Goal: Task Accomplishment & Management: Use online tool/utility

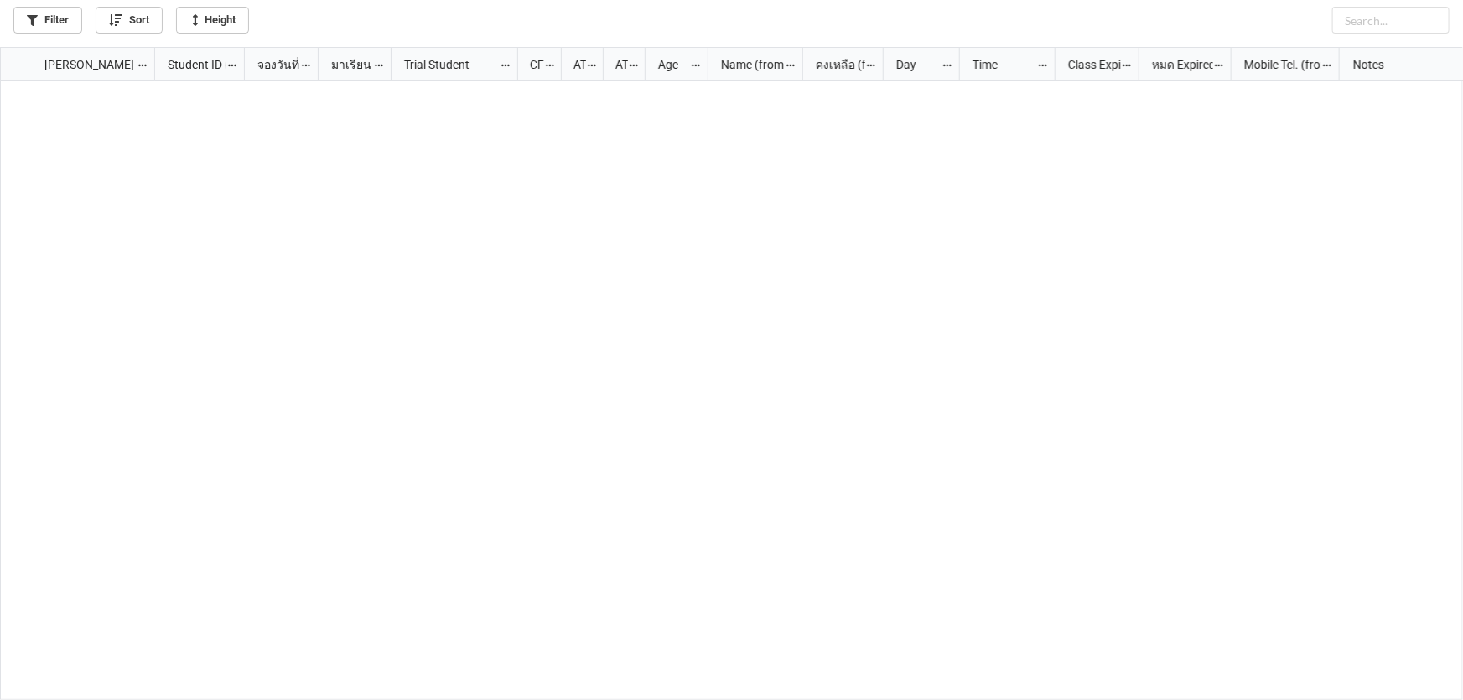
scroll to position [644, 1452]
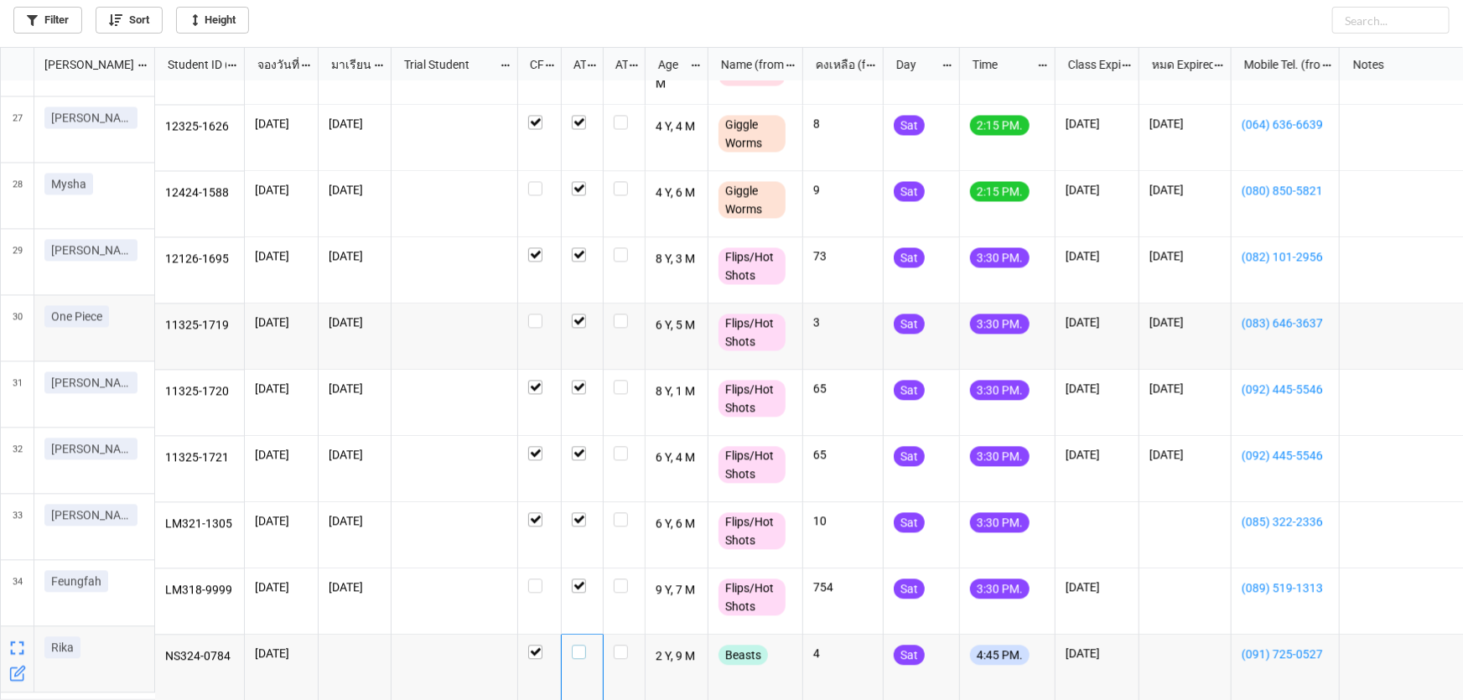
click at [577, 645] on label "grid" at bounding box center [582, 645] width 21 height 0
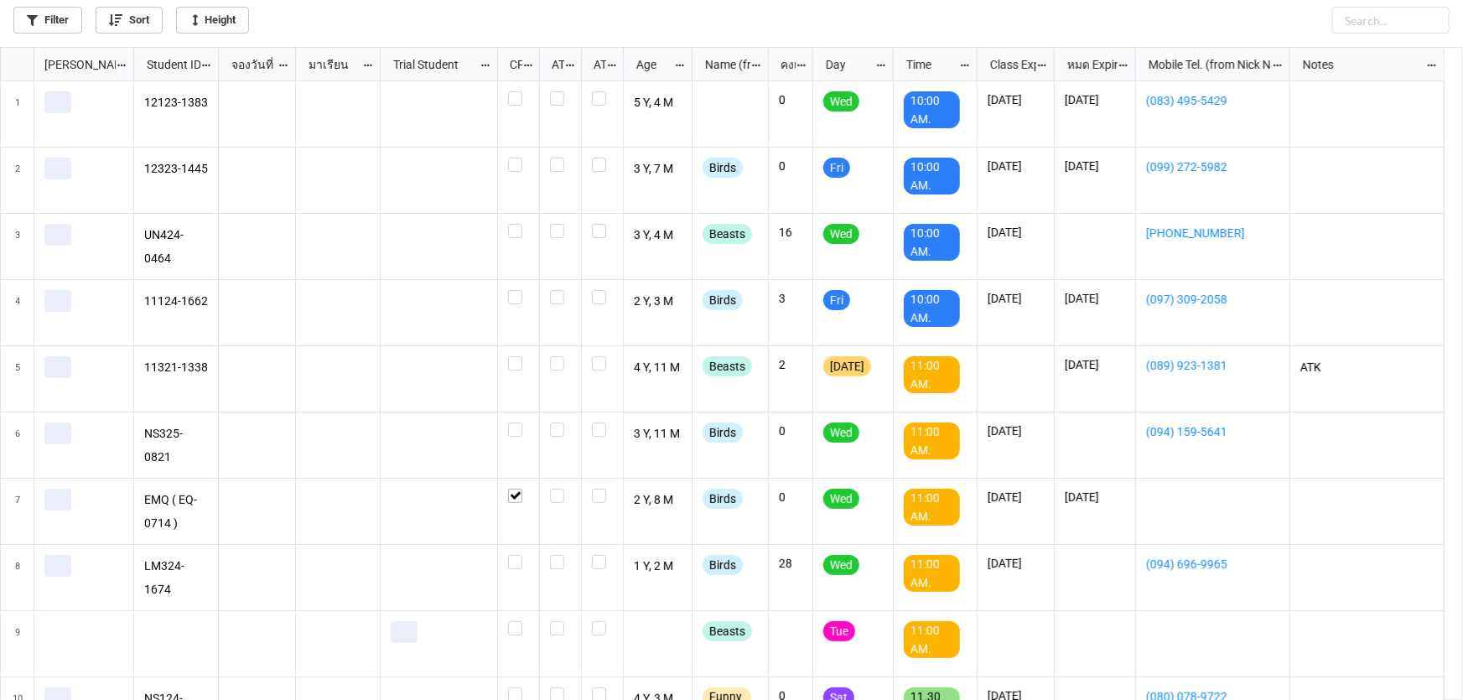
scroll to position [644, 1452]
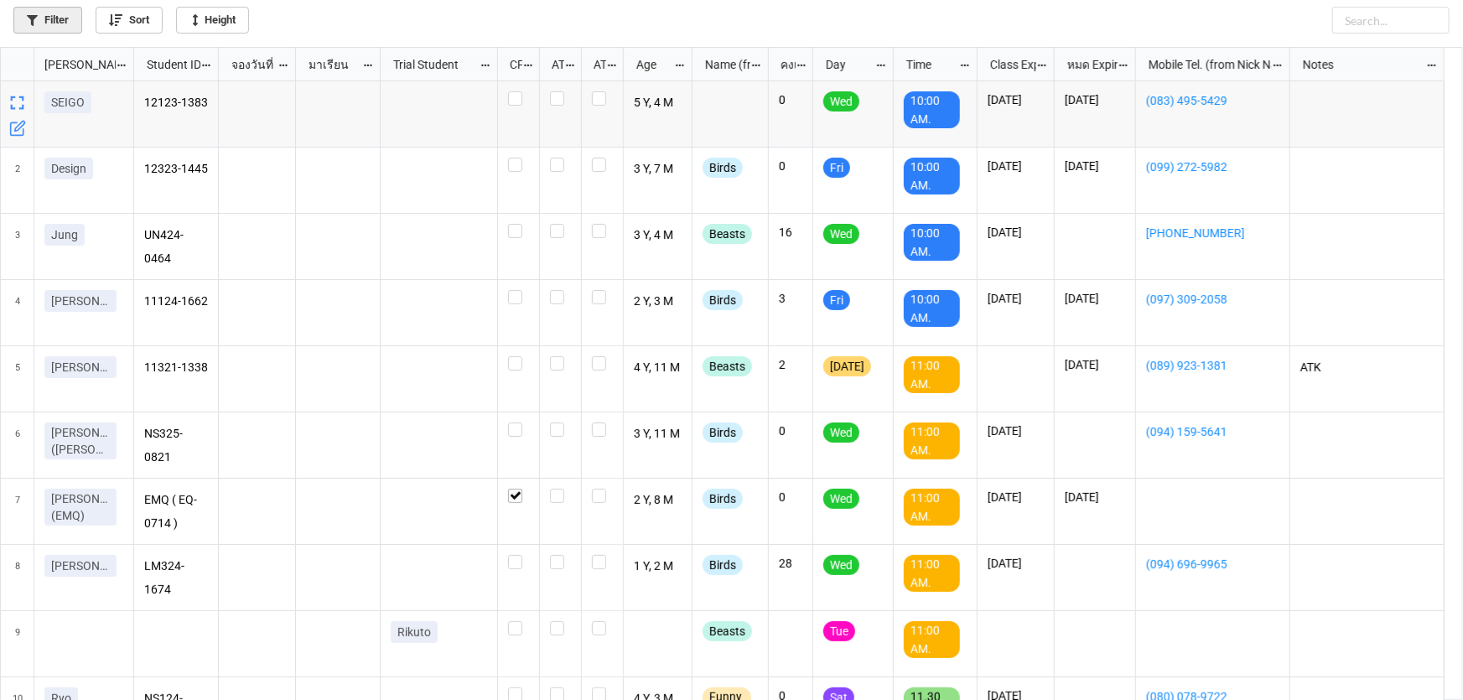
click at [53, 21] on link "Filter" at bounding box center [47, 20] width 69 height 27
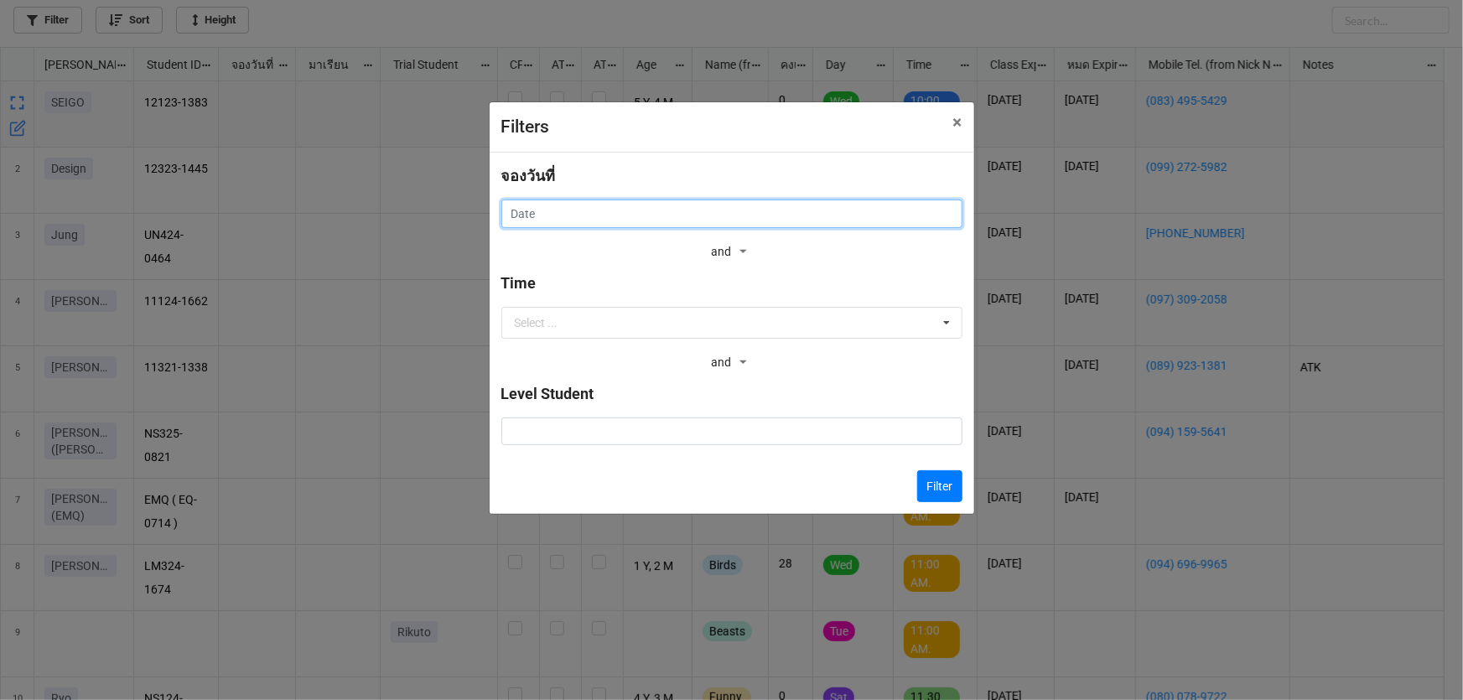
click at [545, 212] on input "text" at bounding box center [731, 213] width 461 height 28
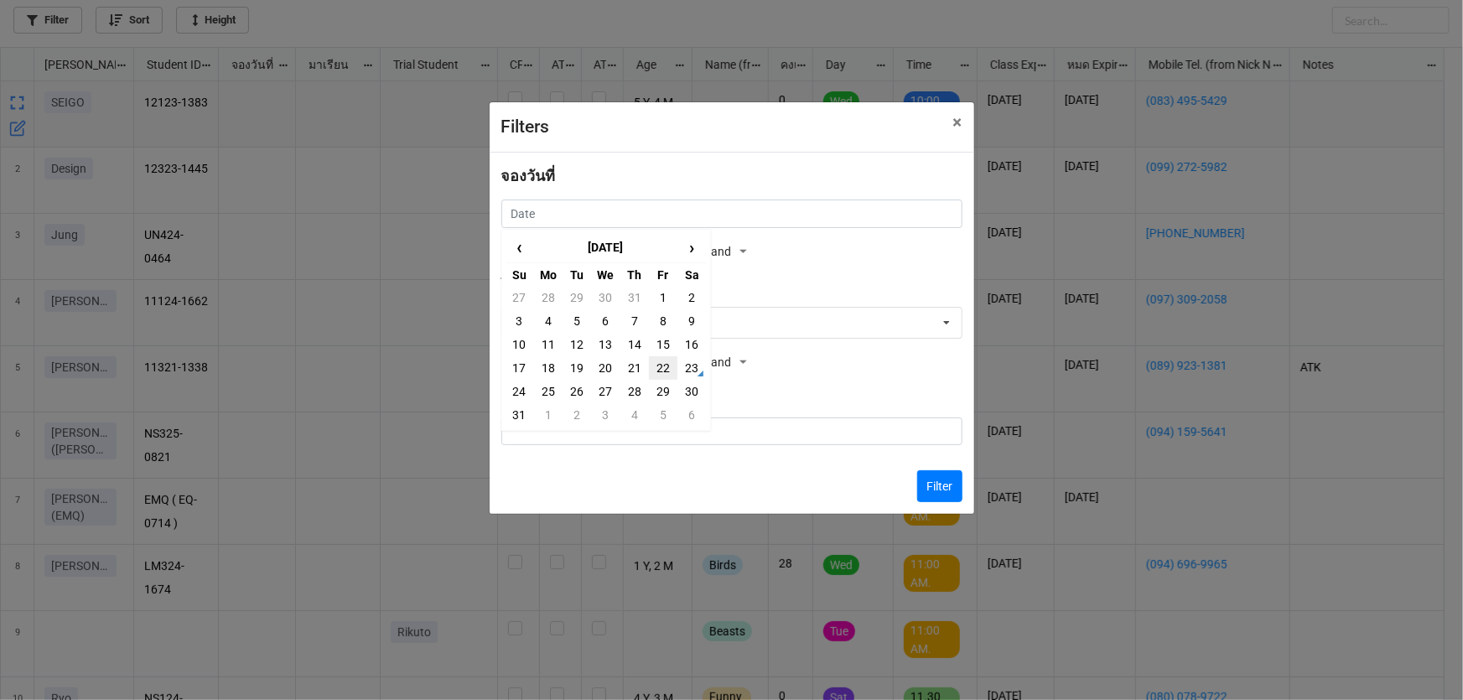
click at [668, 365] on td "22" at bounding box center [663, 367] width 28 height 23
type input "22/8/2025"
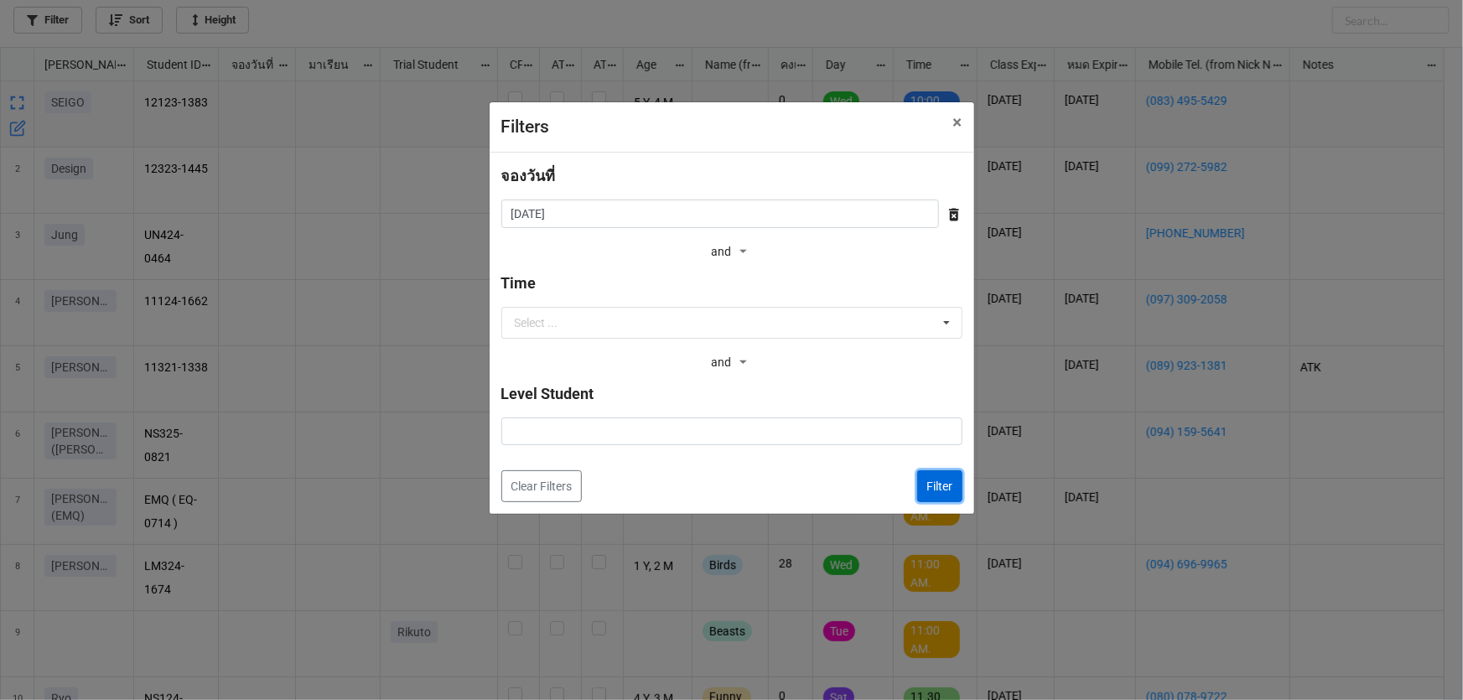
click at [946, 490] on button "Filter" at bounding box center [939, 486] width 45 height 32
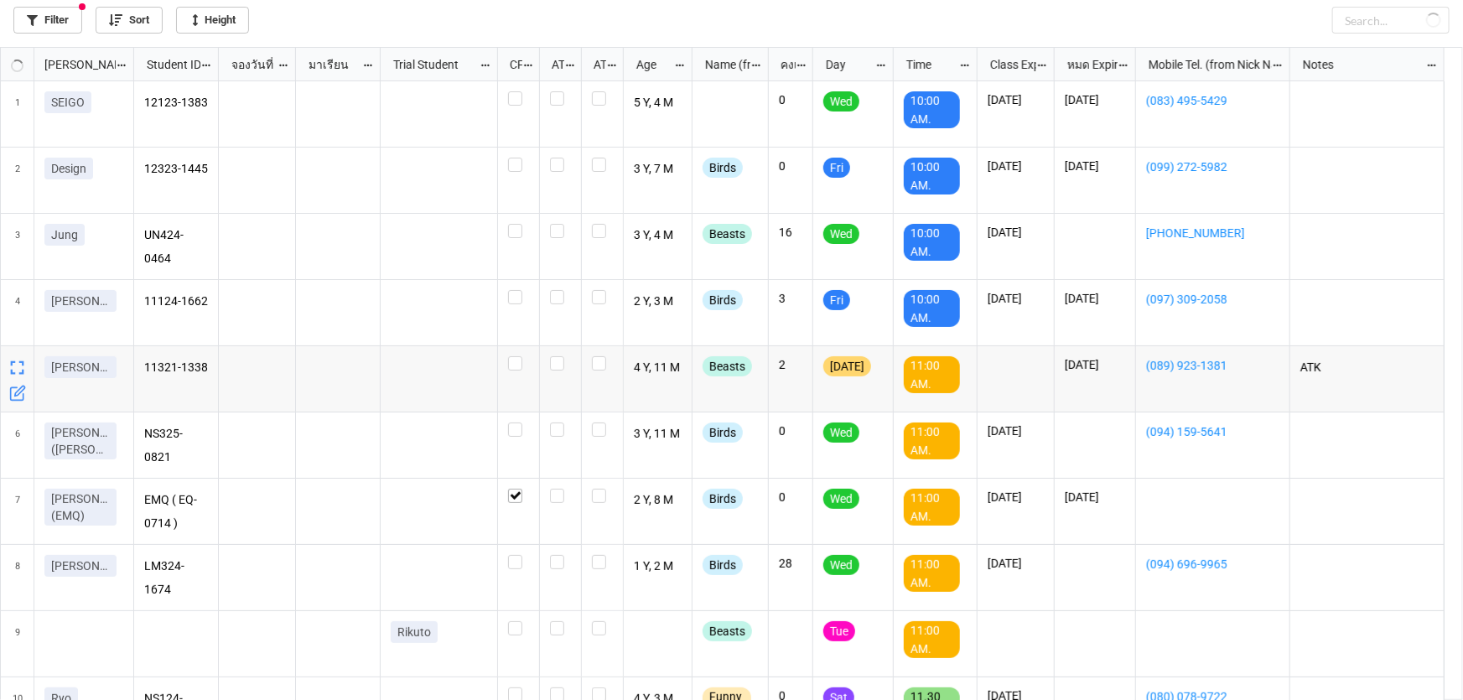
scroll to position [533, 0]
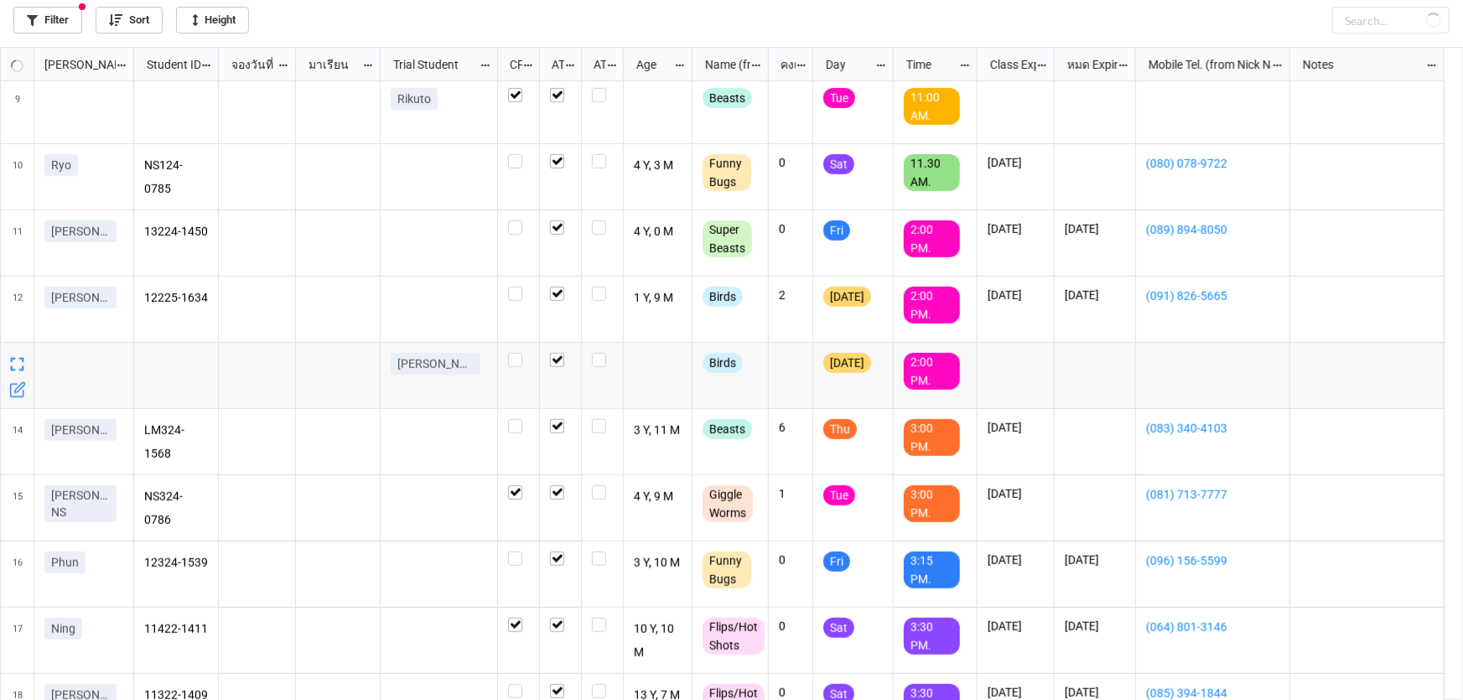
checkbox input "true"
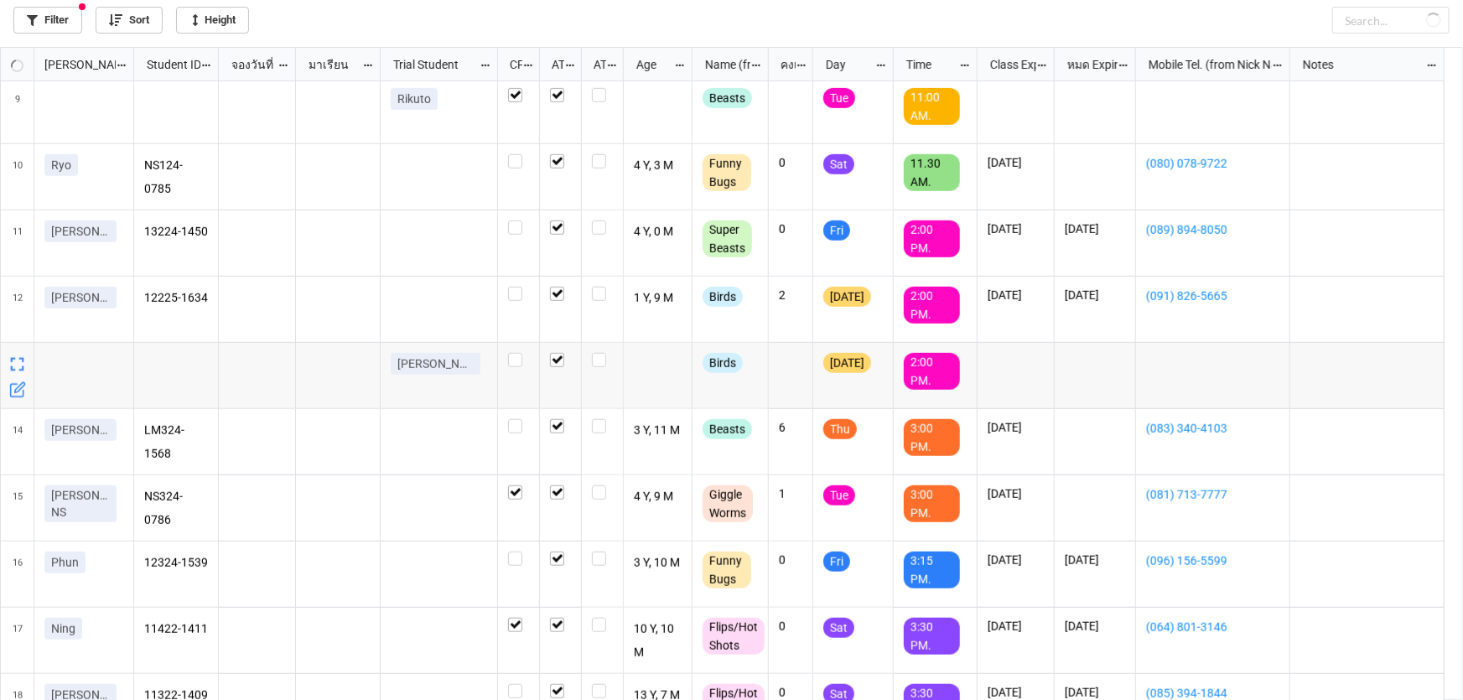
checkbox input "true"
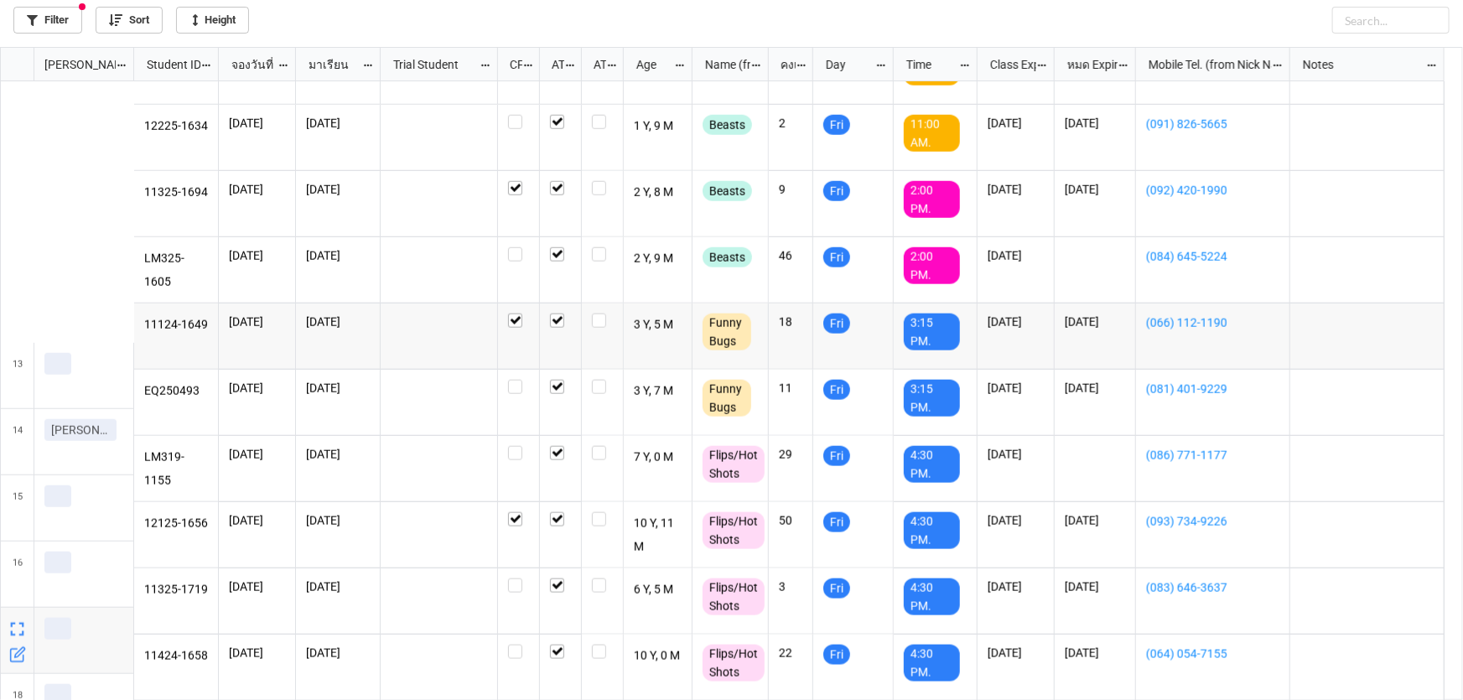
scroll to position [837, 0]
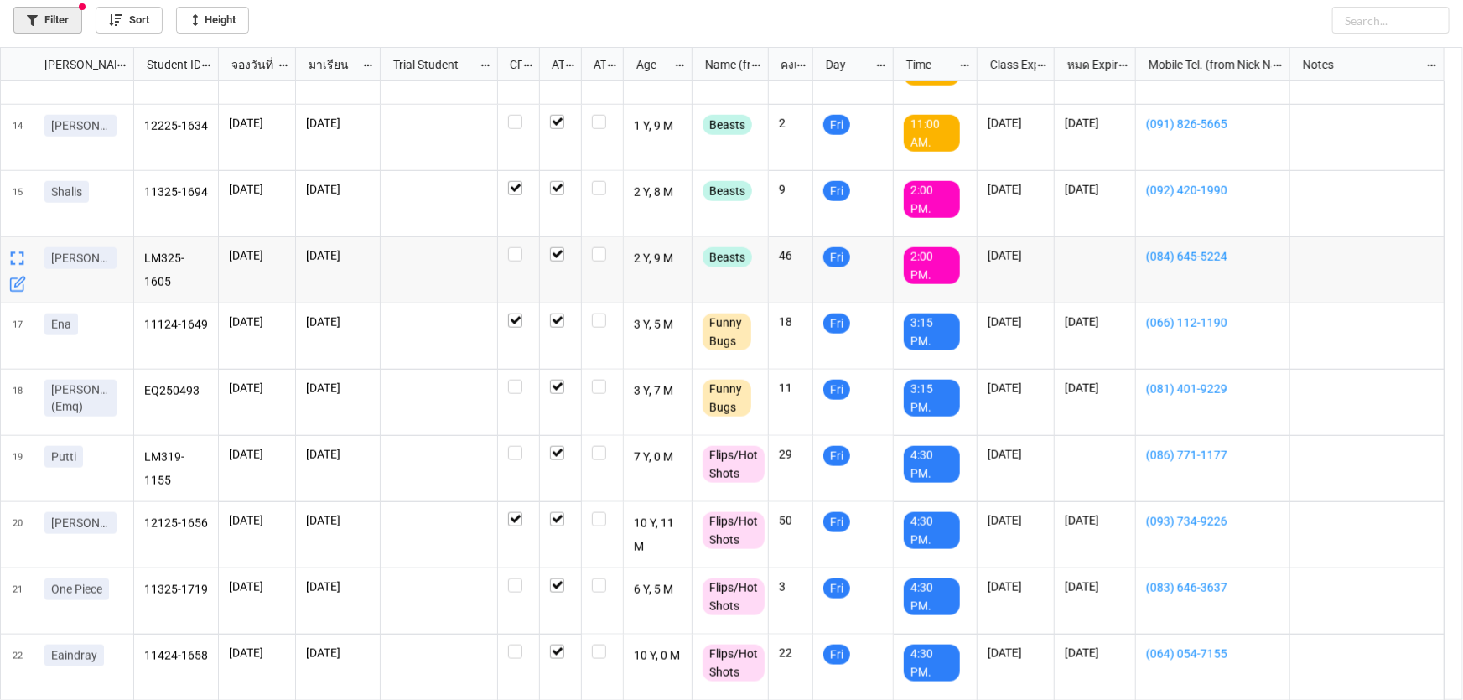
click at [67, 18] on link "Filter" at bounding box center [47, 20] width 69 height 27
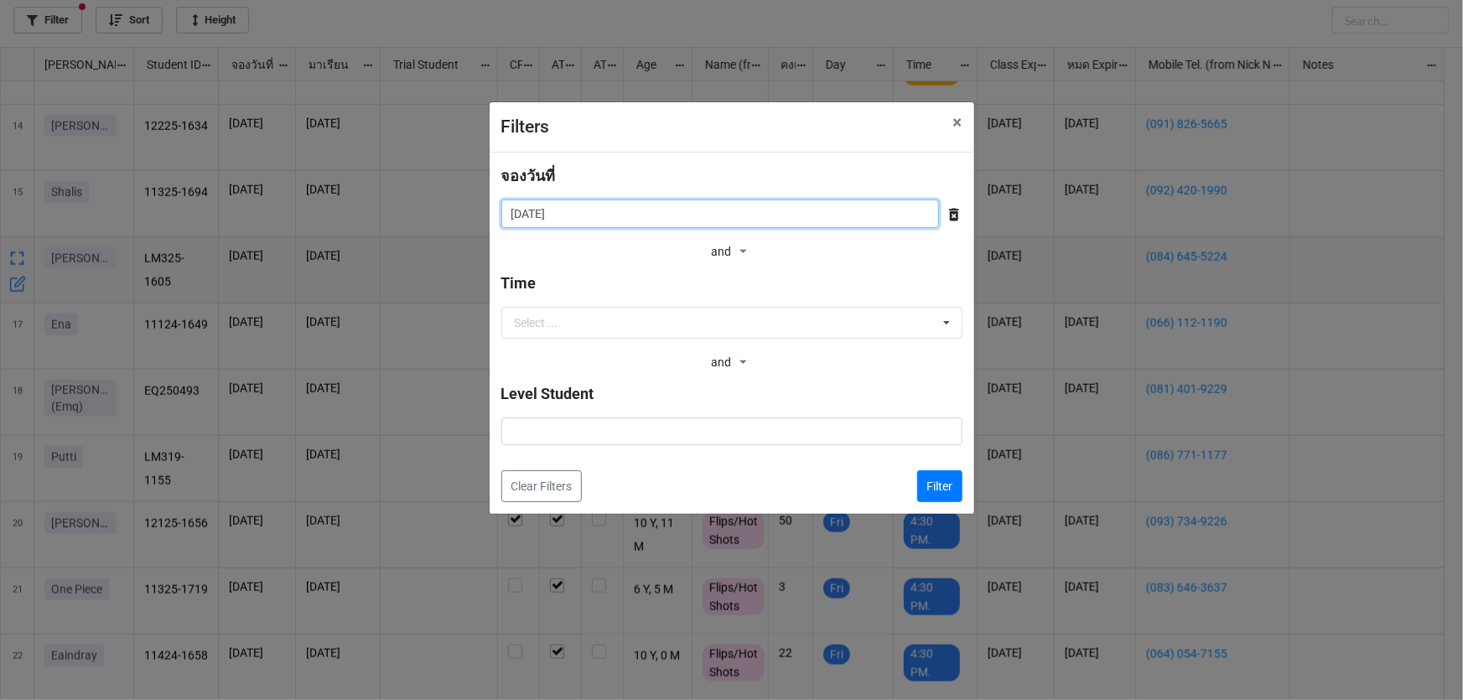
click at [850, 220] on input "22/8/2025" at bounding box center [720, 213] width 438 height 28
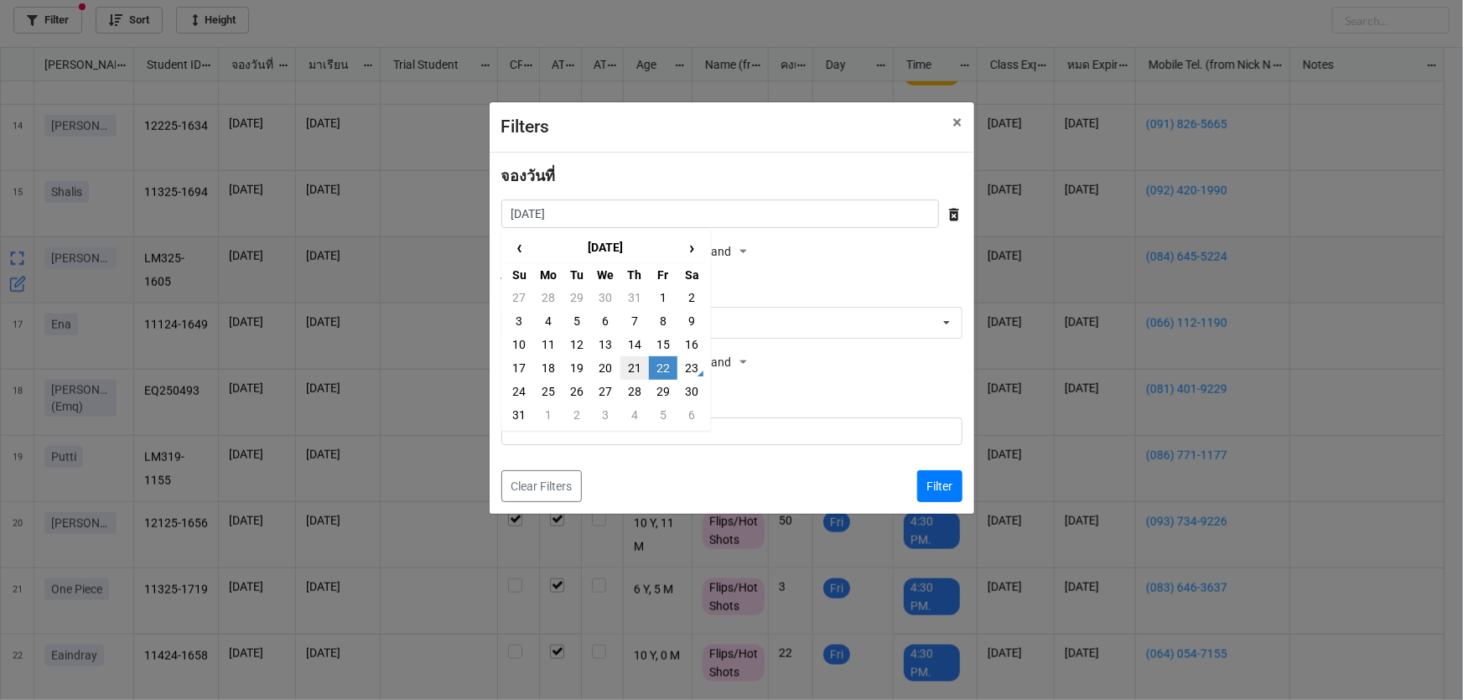
click at [628, 369] on td "21" at bounding box center [634, 367] width 28 height 23
type input "21/8/2025"
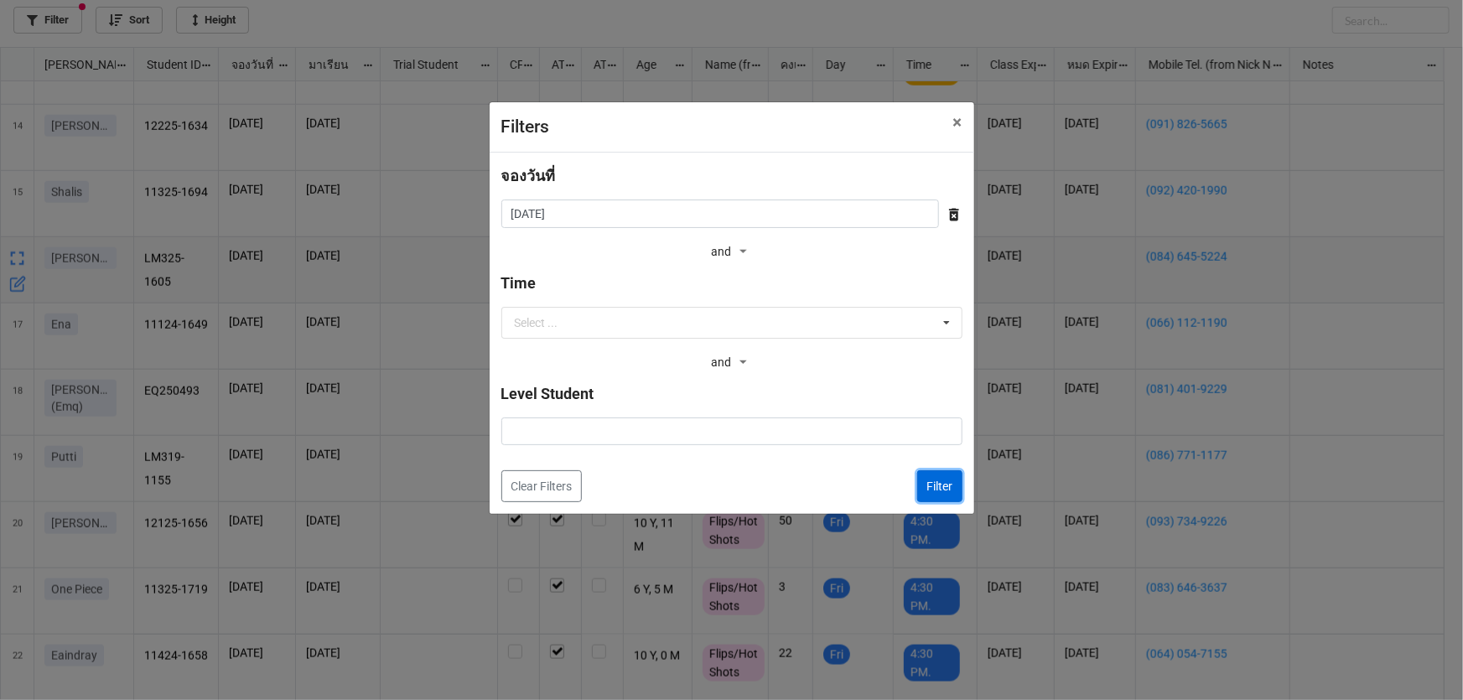
click at [943, 492] on button "Filter" at bounding box center [939, 486] width 45 height 32
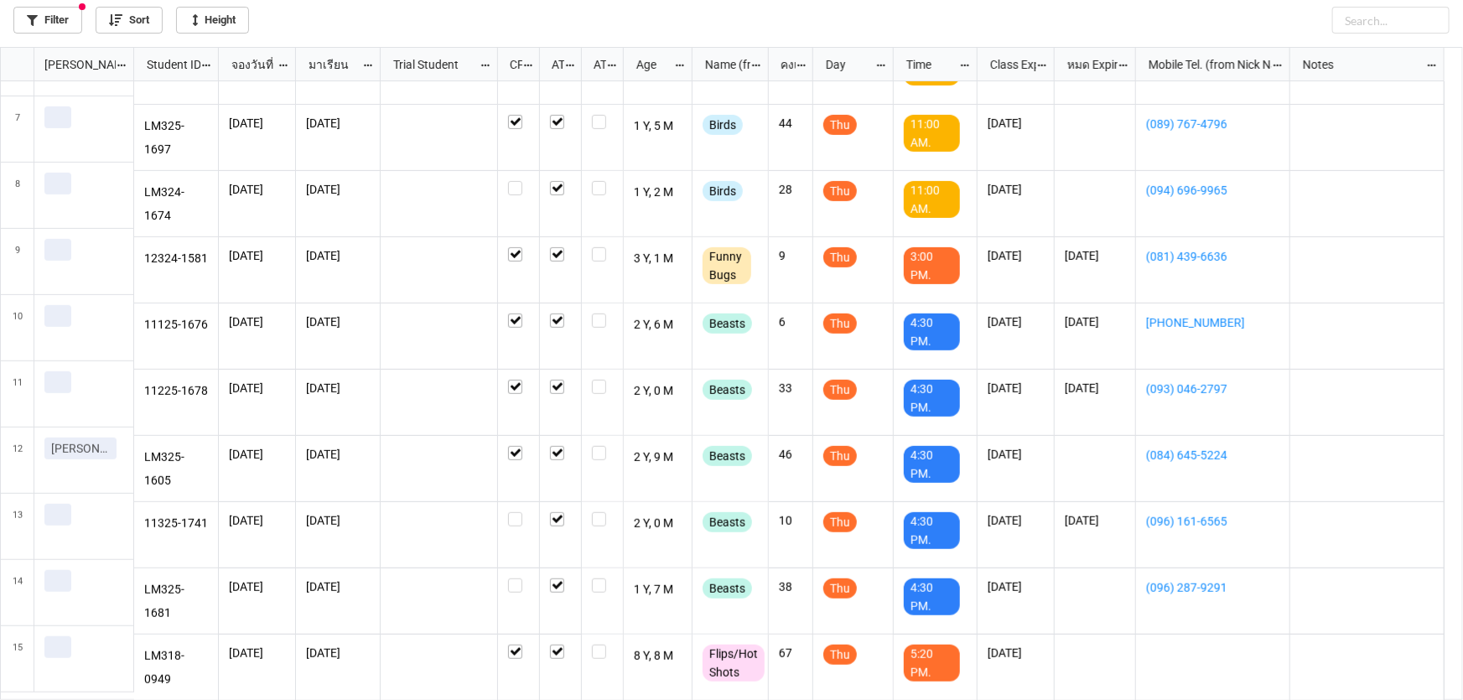
scroll to position [374, 0]
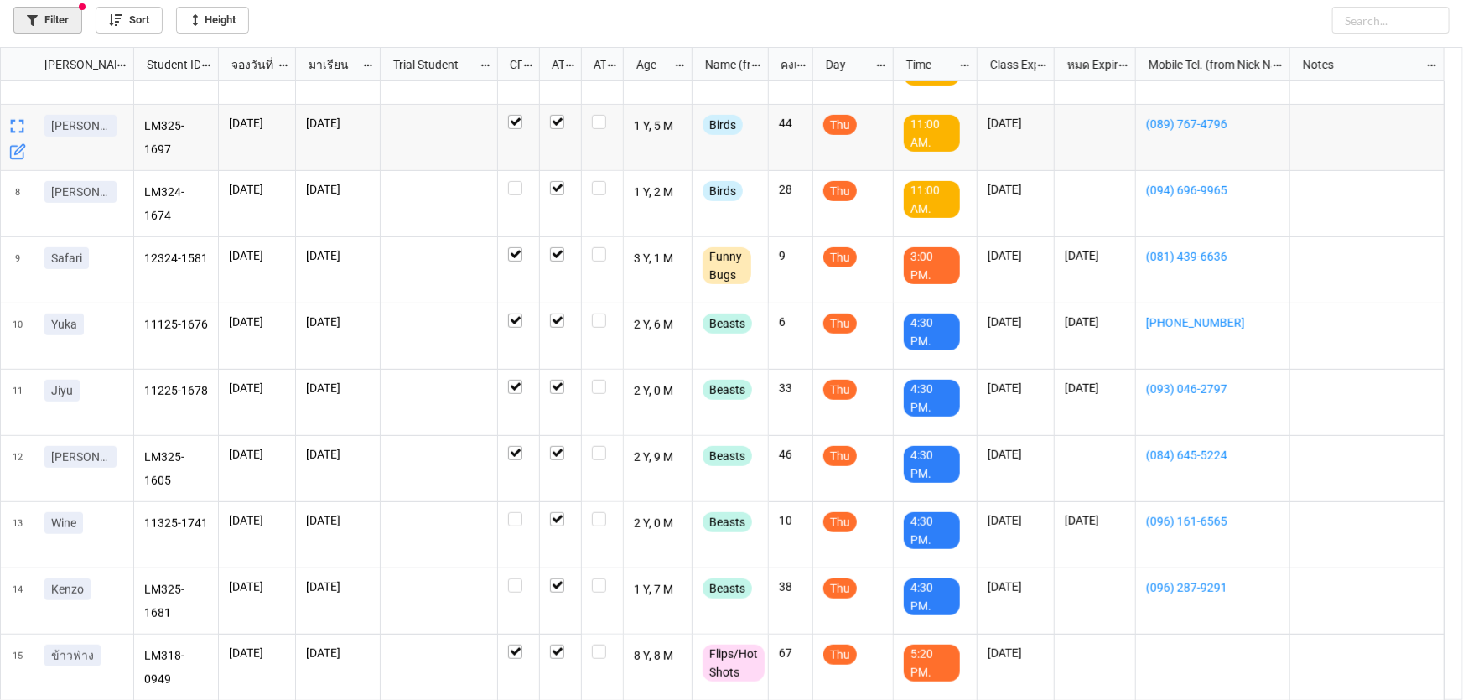
click at [54, 17] on link "Filter" at bounding box center [47, 20] width 69 height 27
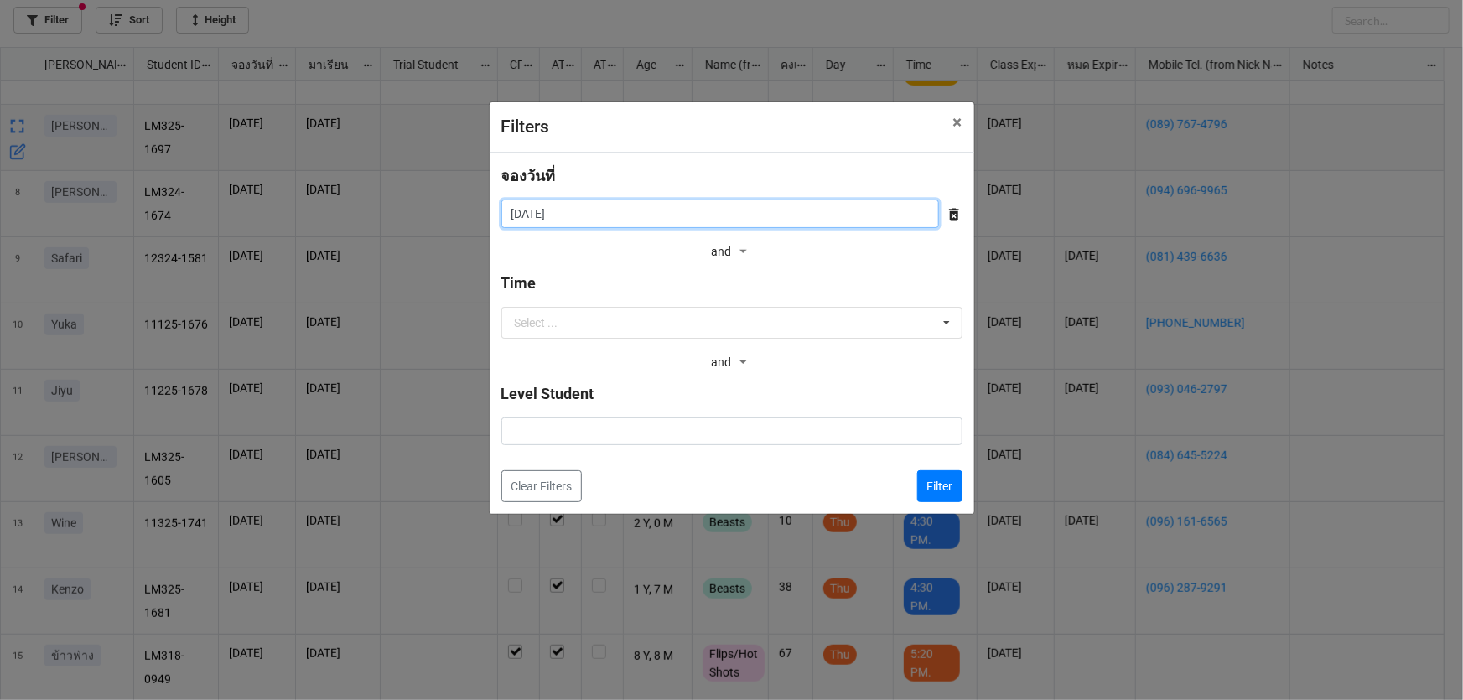
click at [607, 215] on input "21/8/2025" at bounding box center [720, 213] width 438 height 28
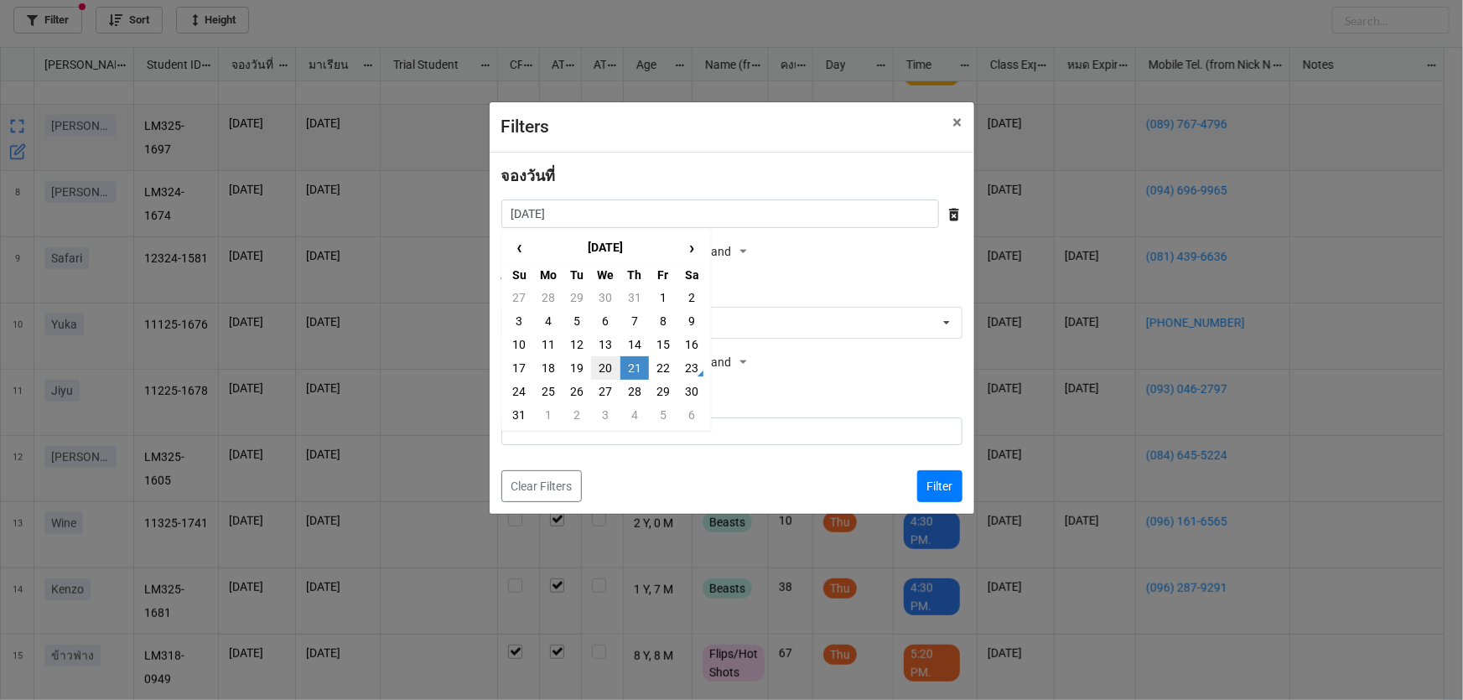
click at [610, 370] on td "20" at bounding box center [605, 367] width 28 height 23
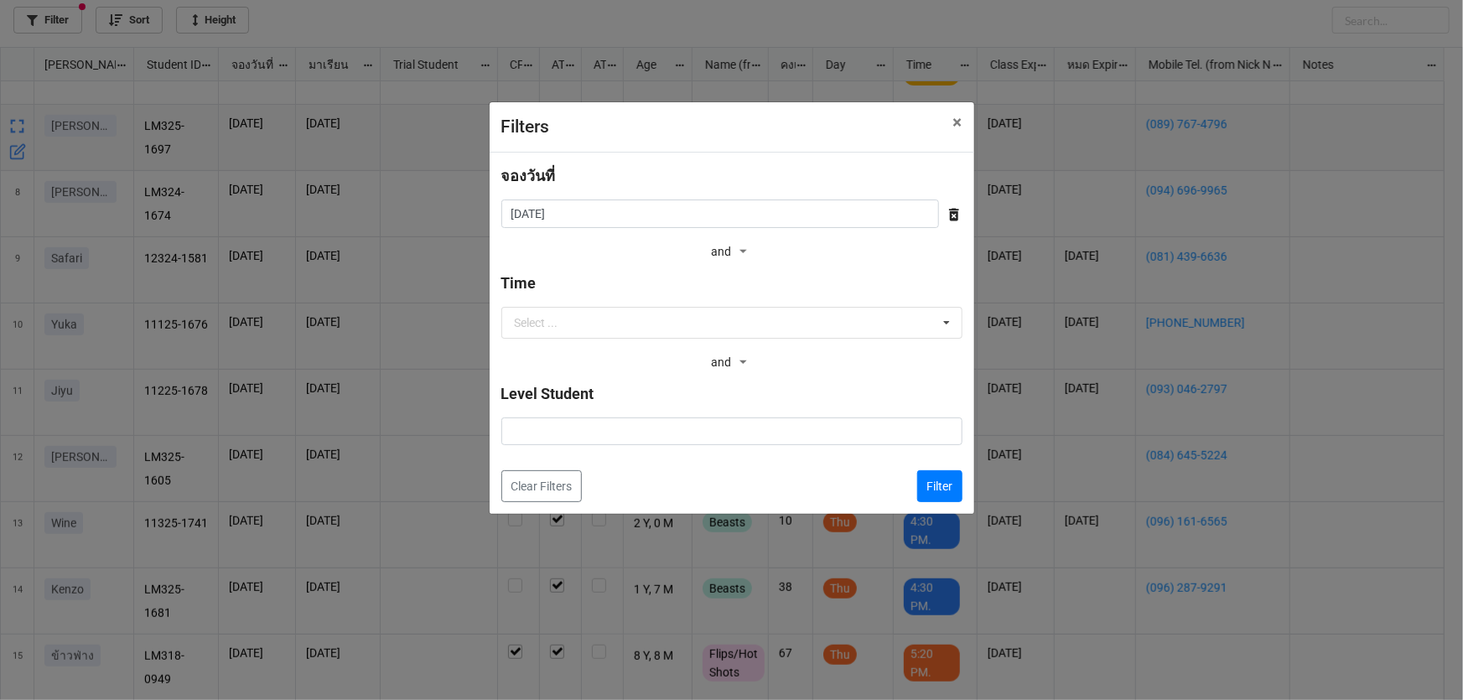
type input "[DATE]"
click at [940, 488] on button "Filter" at bounding box center [939, 486] width 45 height 32
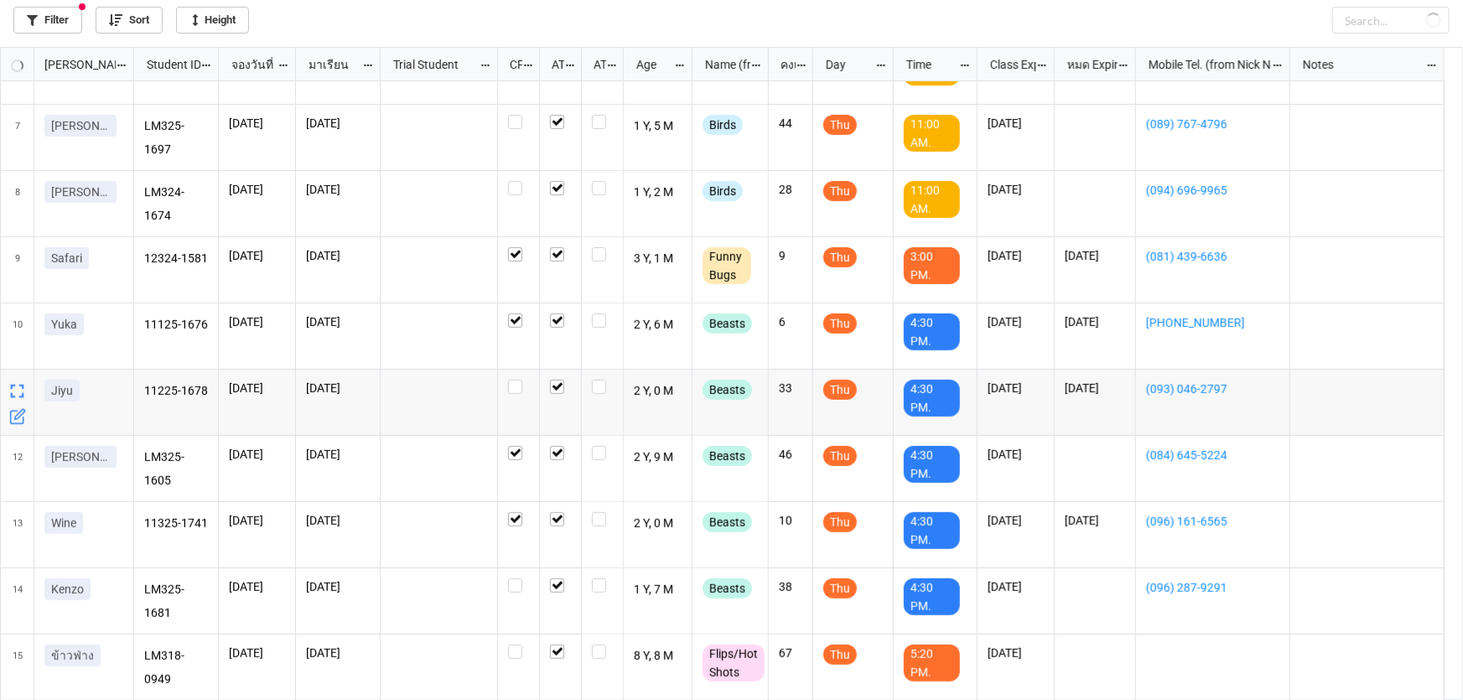
checkbox input "true"
checkbox input "false"
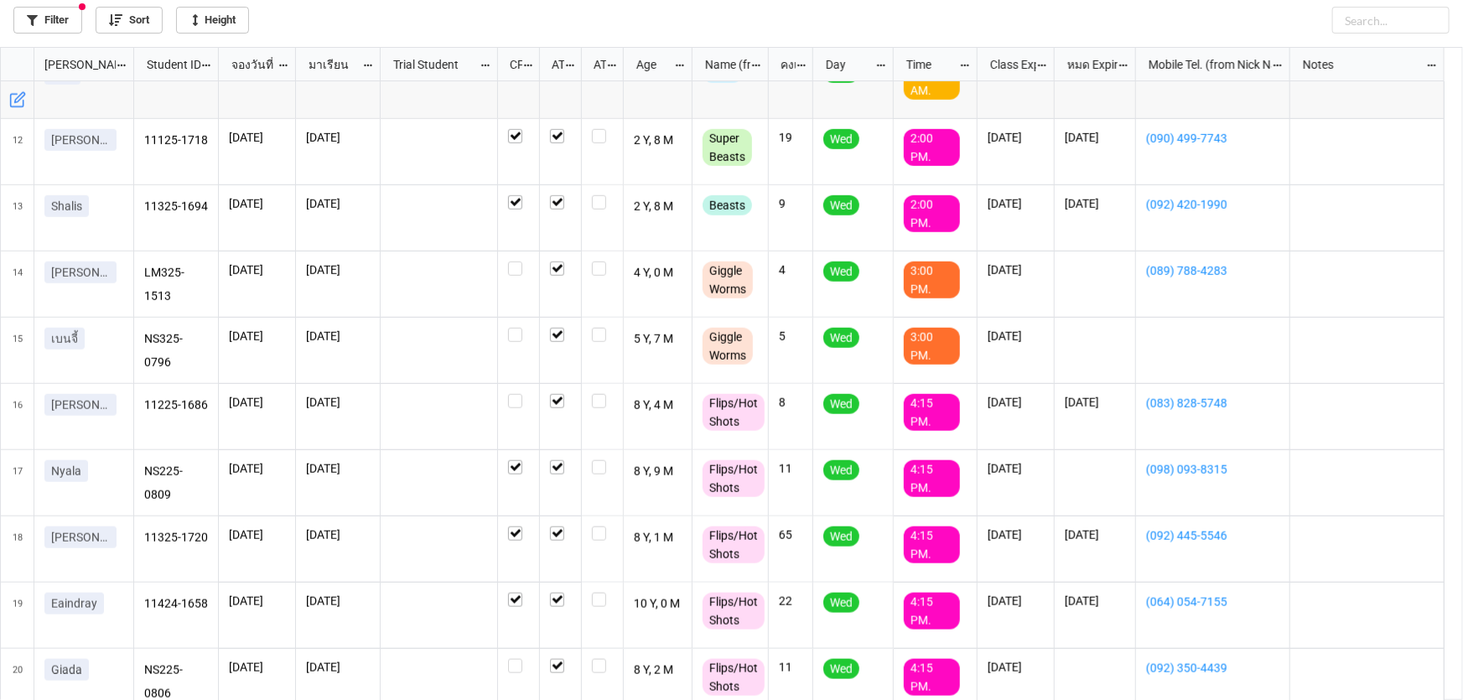
scroll to position [704, 0]
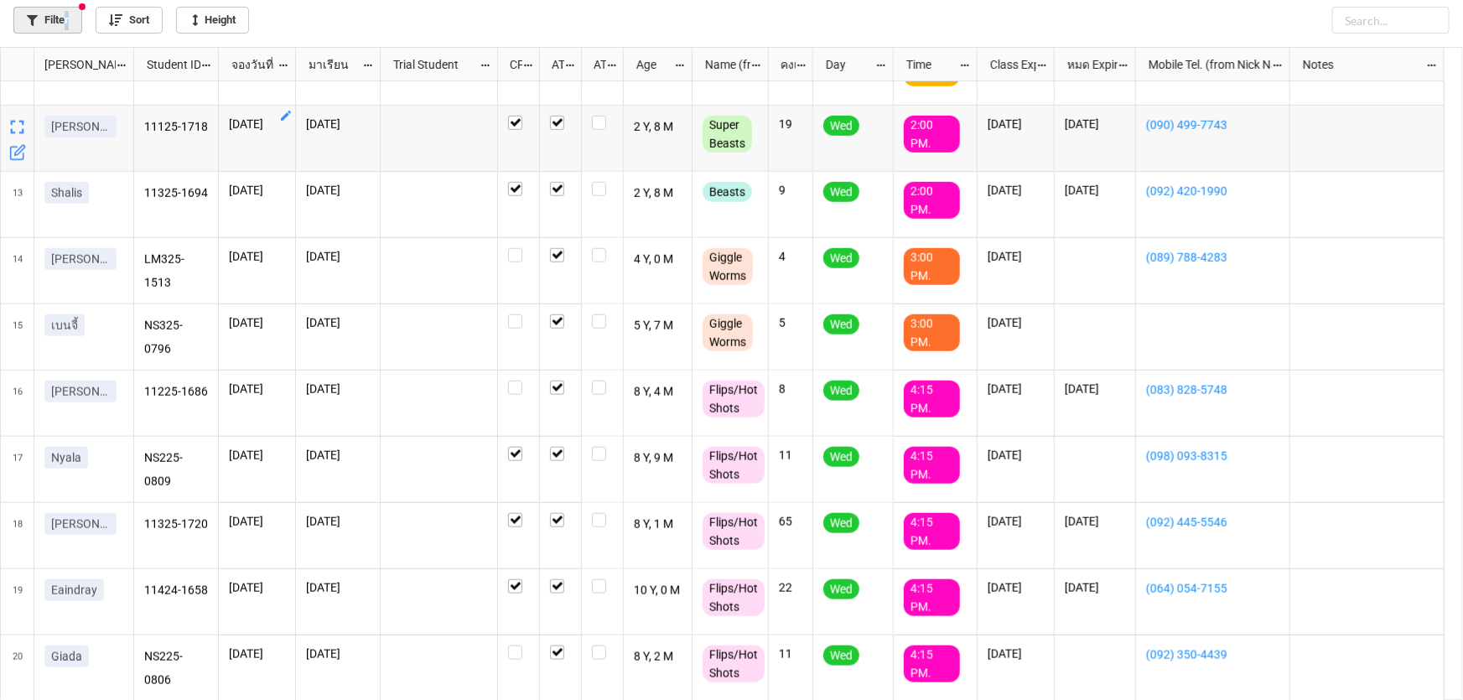
click at [67, 21] on link "Filter" at bounding box center [47, 20] width 69 height 27
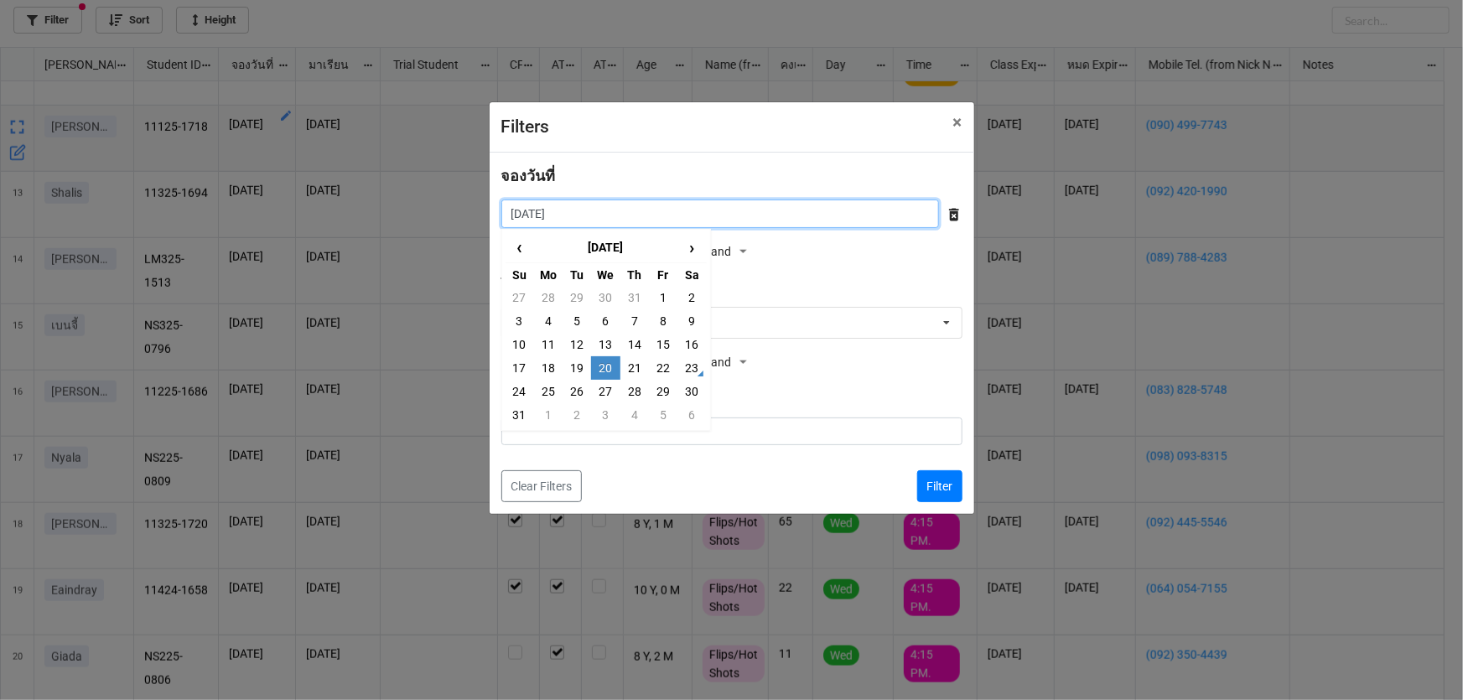
click at [603, 206] on input "[DATE]" at bounding box center [720, 213] width 438 height 28
click at [581, 367] on td "19" at bounding box center [576, 367] width 28 height 23
type input "19/8/2025"
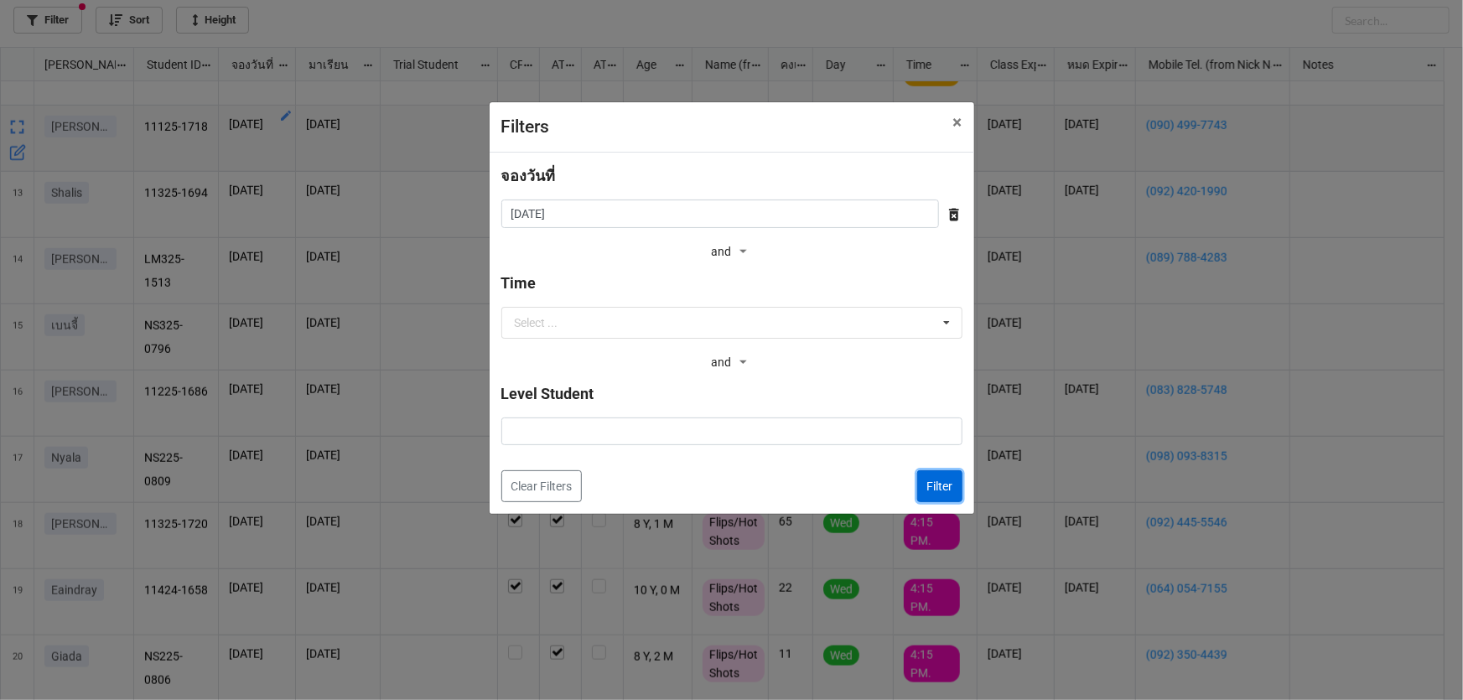
drag, startPoint x: 939, startPoint y: 484, endPoint x: 920, endPoint y: 453, distance: 36.1
click at [940, 484] on button "Filter" at bounding box center [939, 486] width 45 height 32
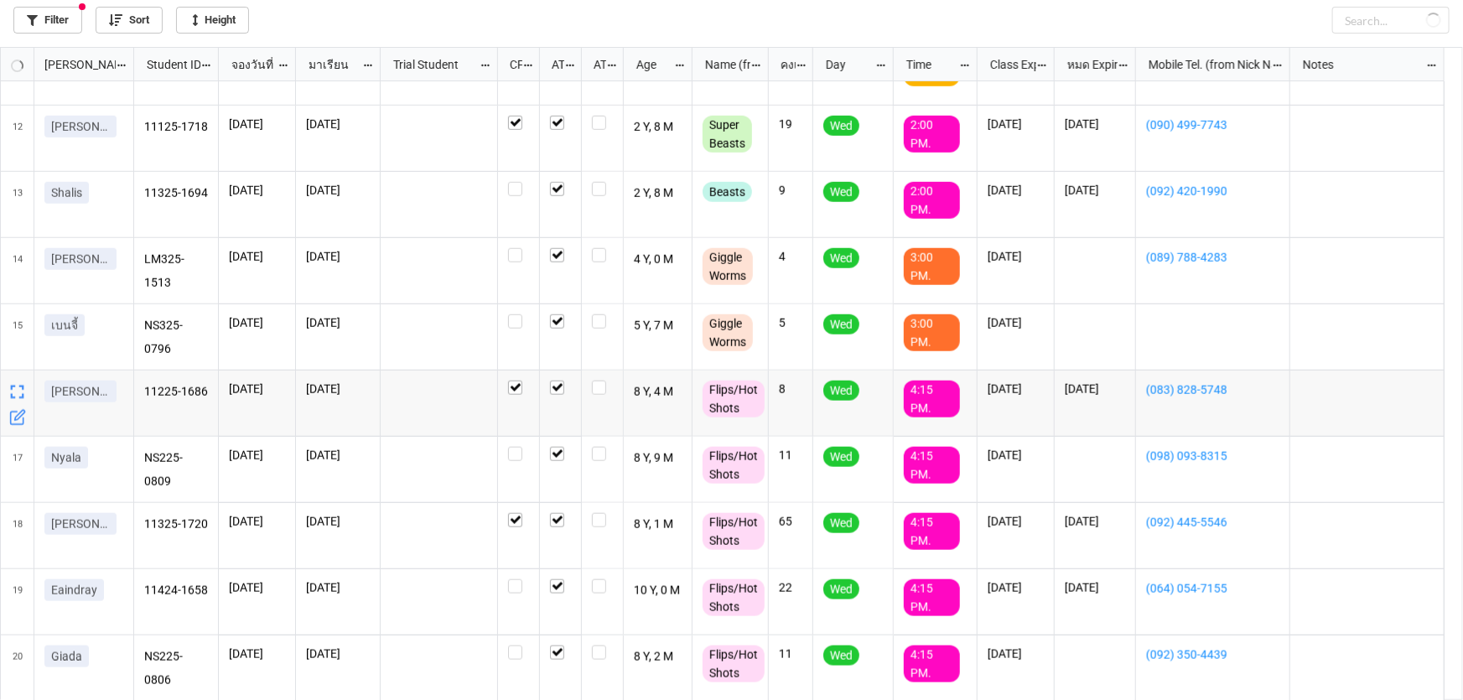
checkbox input "false"
checkbox input "true"
checkbox input "false"
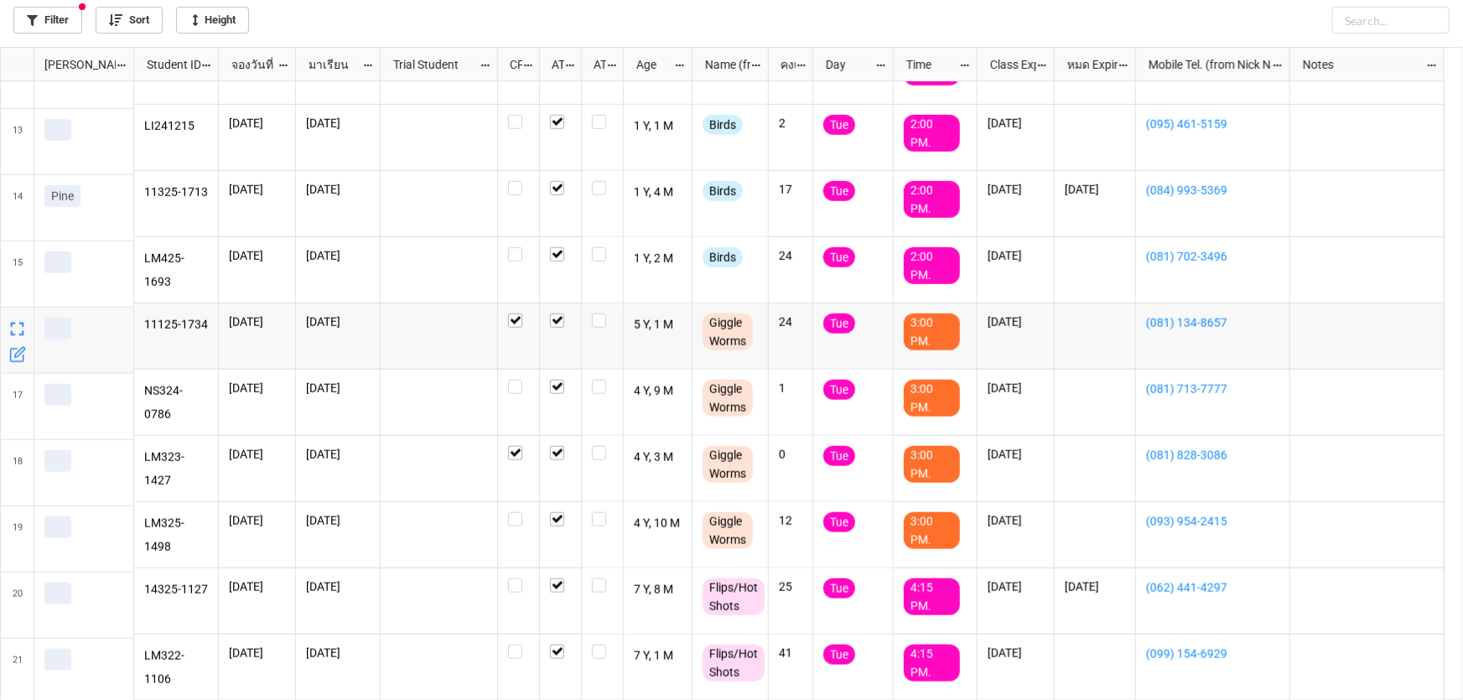
scroll to position [771, 0]
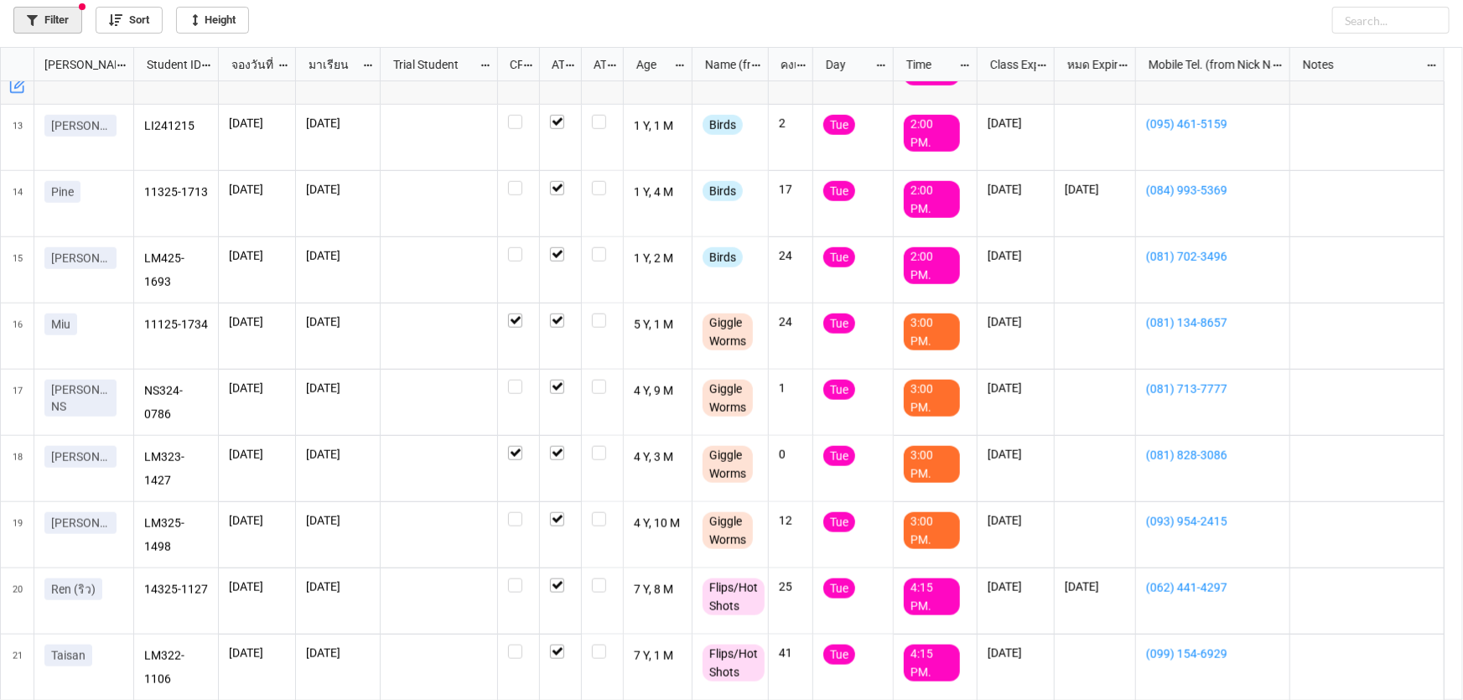
click at [46, 19] on link "Filter" at bounding box center [47, 20] width 69 height 27
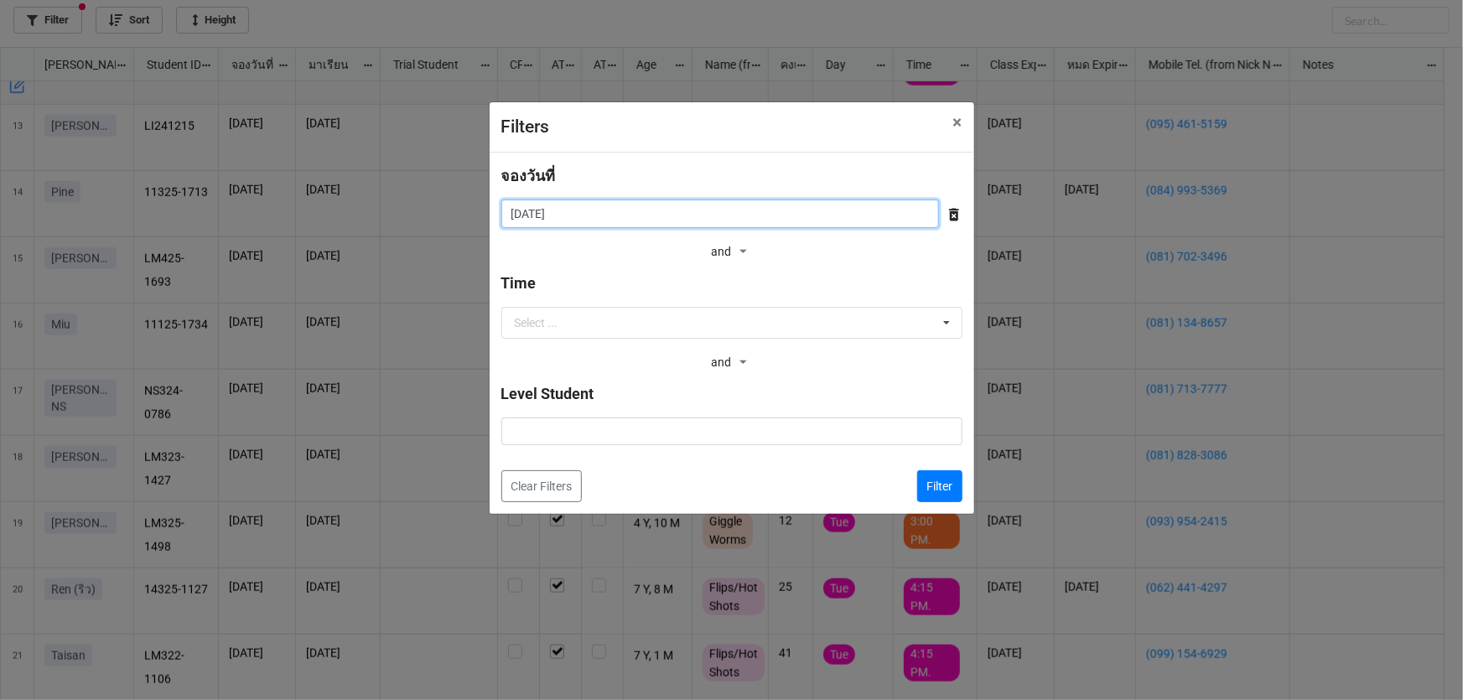
click at [602, 217] on input "19/8/2025" at bounding box center [720, 213] width 438 height 28
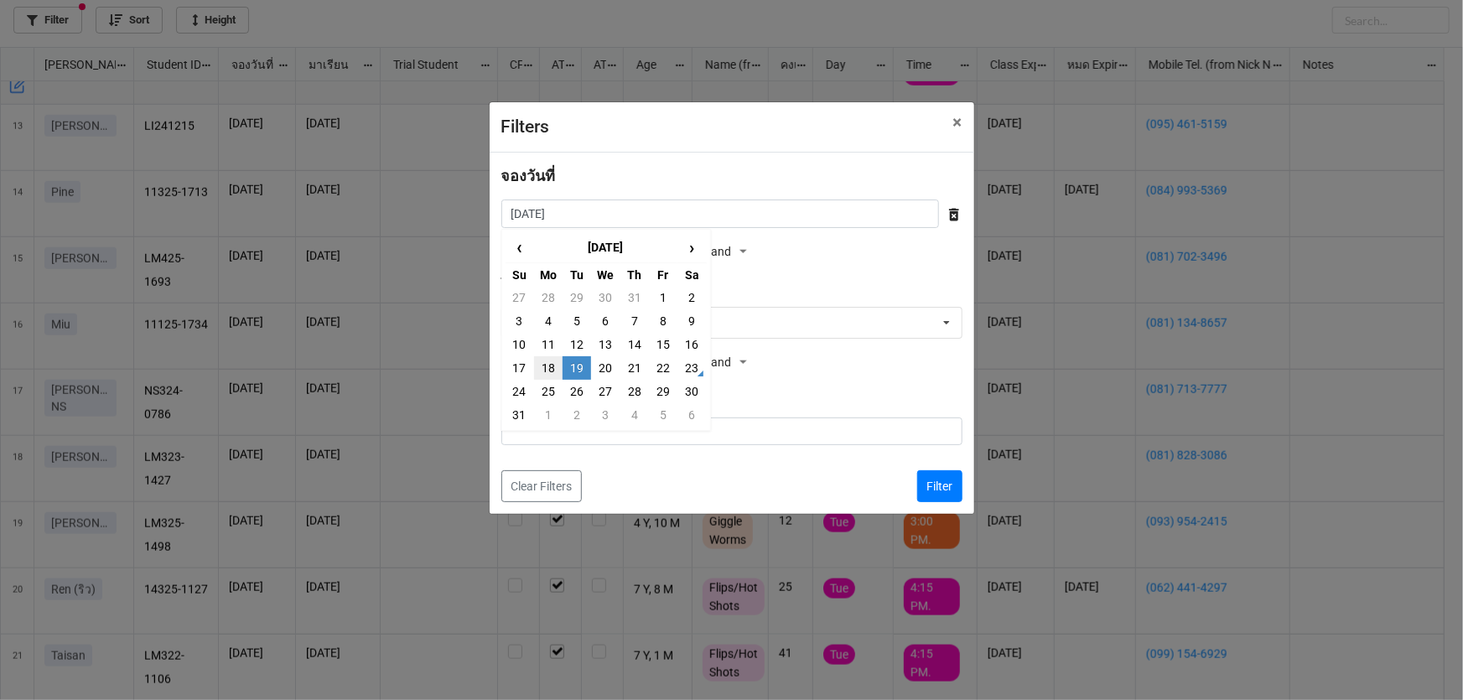
click at [549, 368] on td "18" at bounding box center [548, 367] width 28 height 23
type input "18/8/2025"
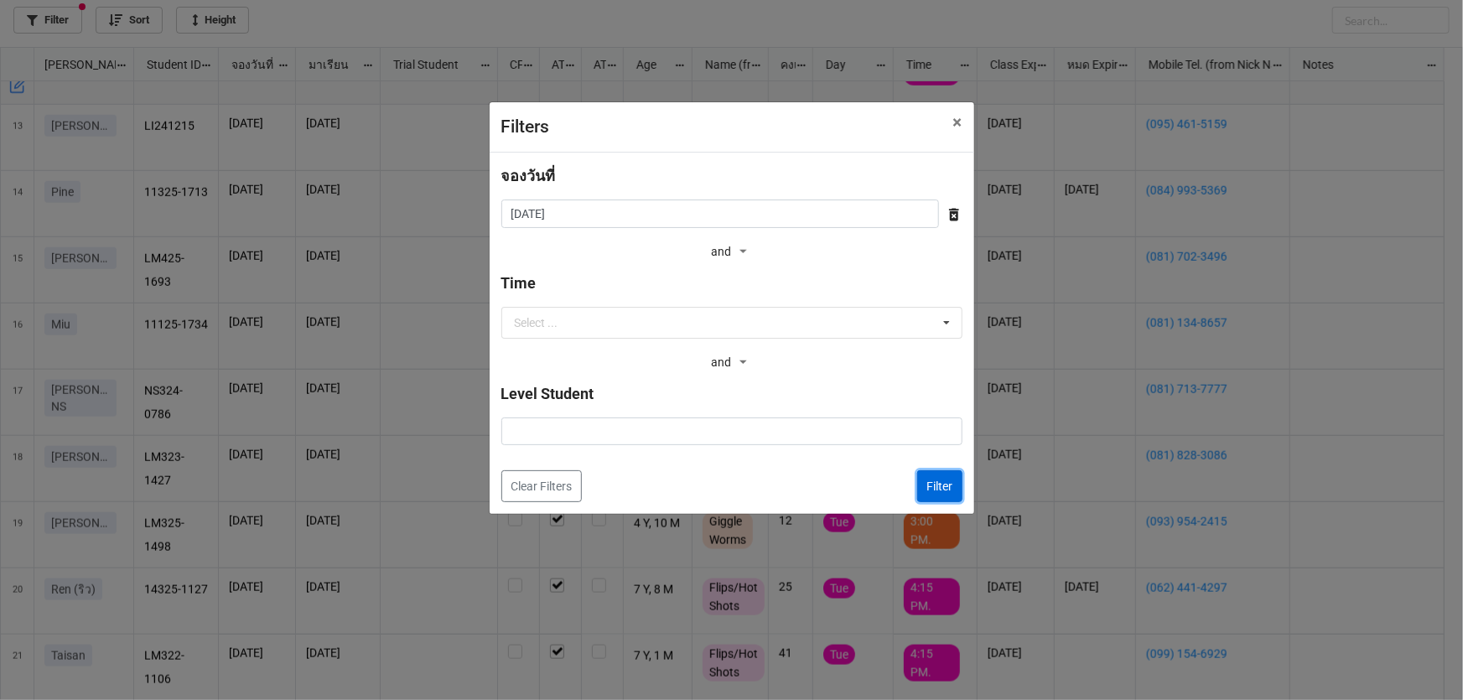
click at [935, 486] on button "Filter" at bounding box center [939, 486] width 45 height 32
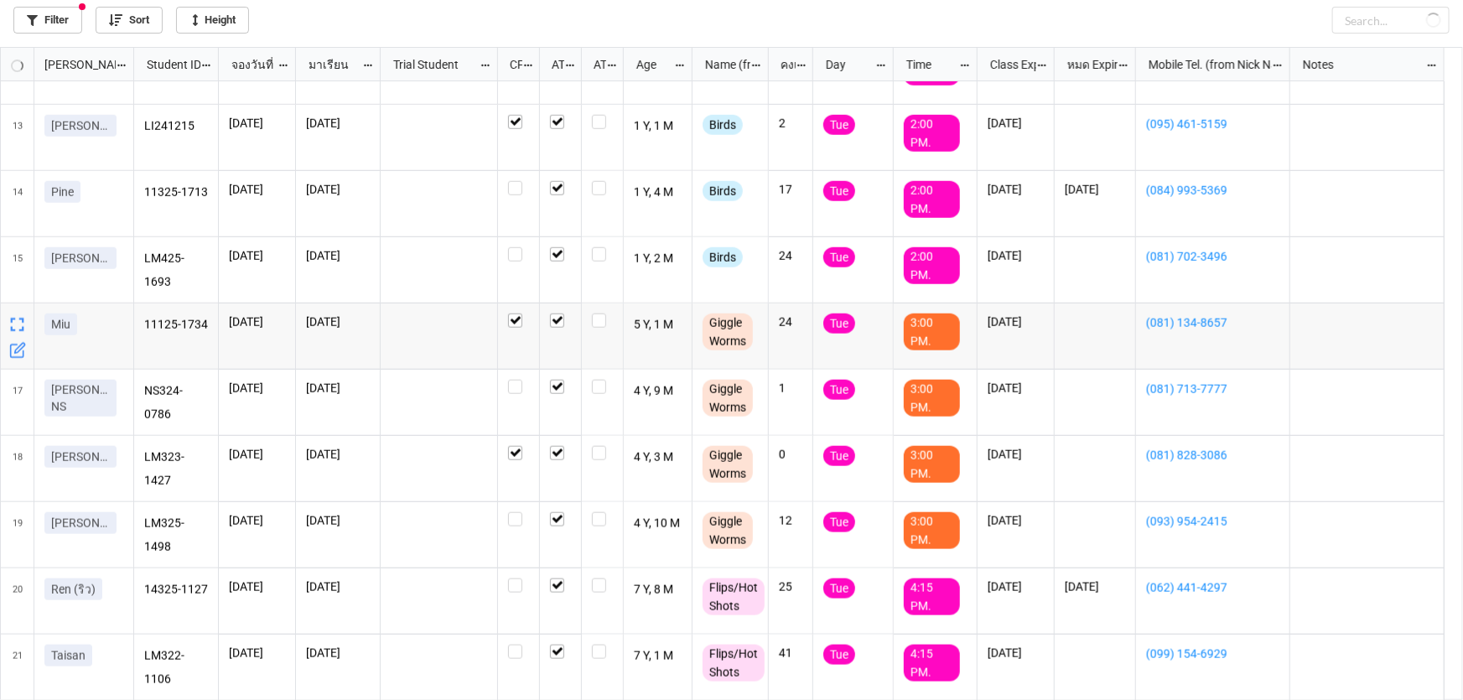
checkbox input "true"
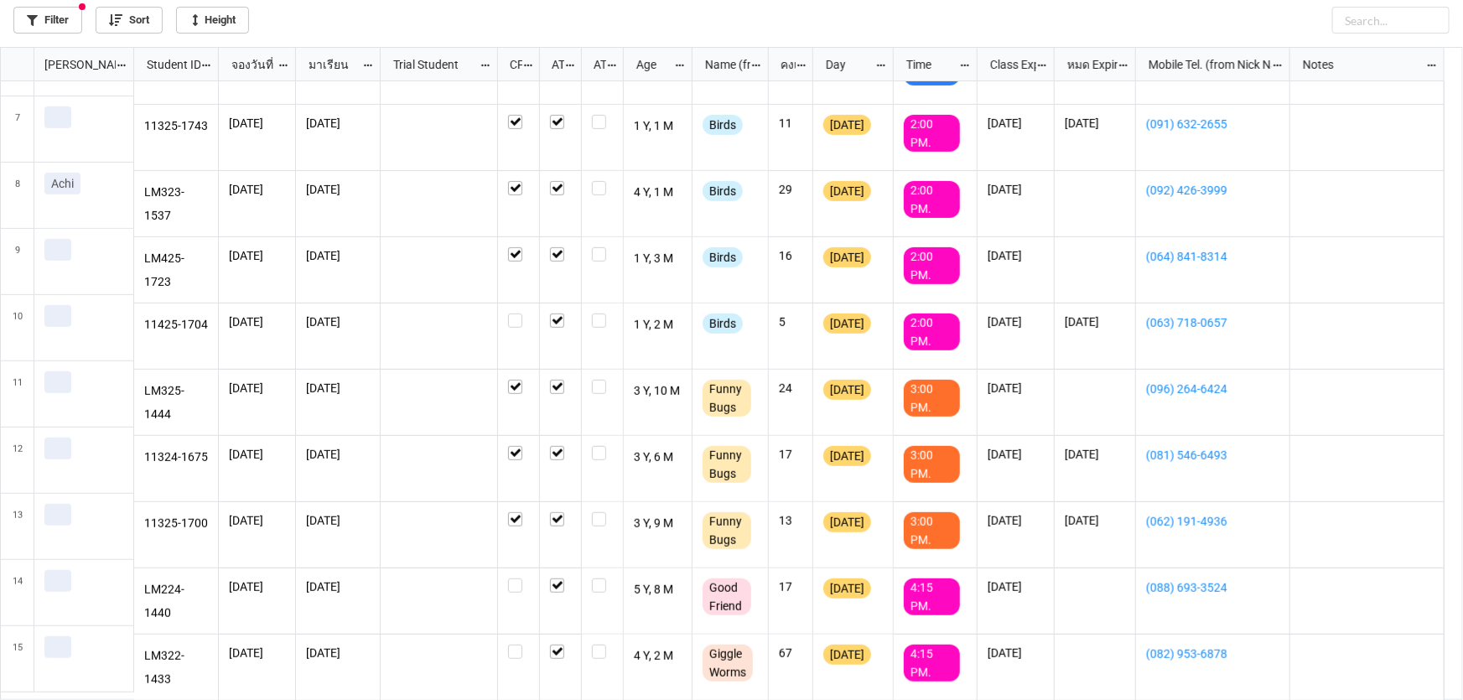
scroll to position [374, 0]
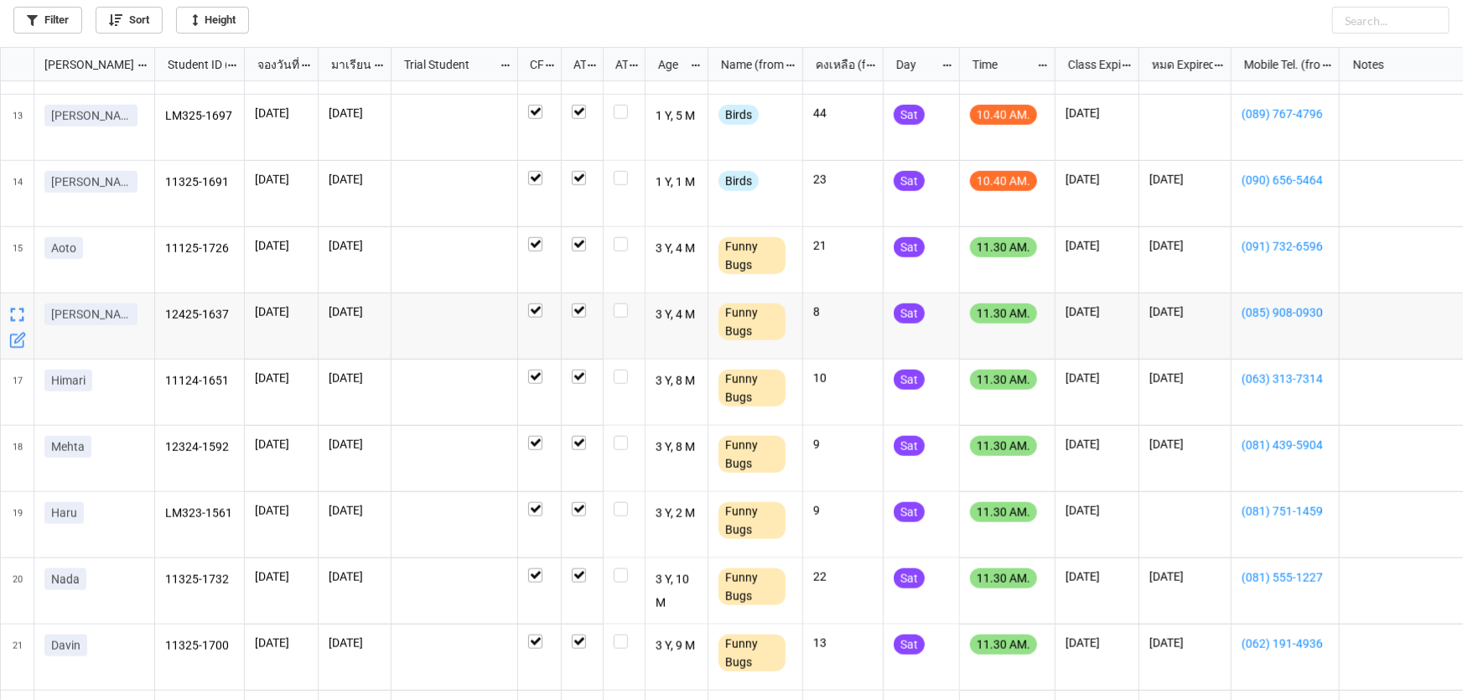
scroll to position [839, 0]
